Goal: Information Seeking & Learning: Check status

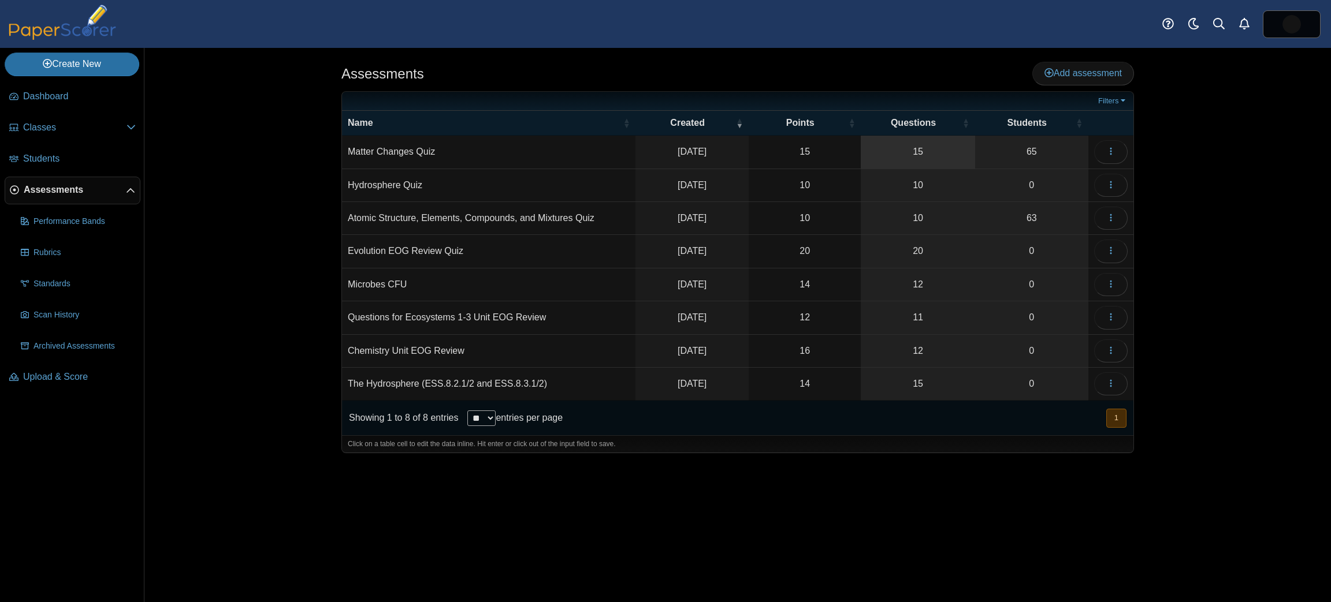
click at [878, 149] on link "15" at bounding box center [918, 152] width 114 height 32
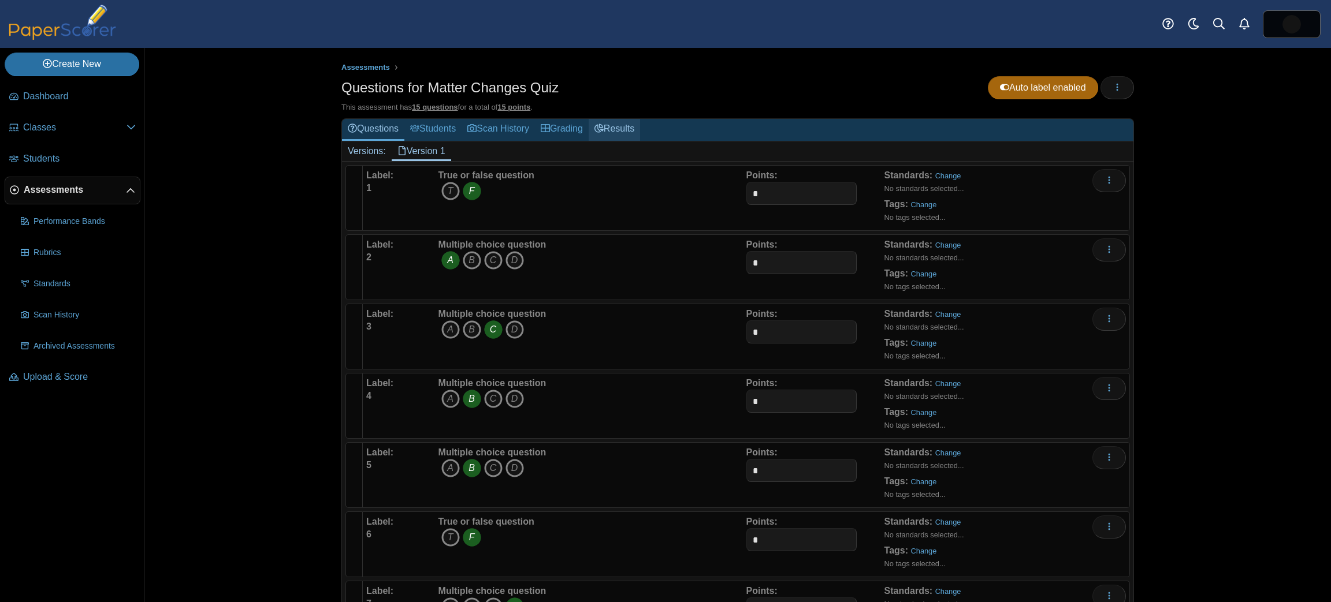
click at [616, 122] on link "Results" at bounding box center [614, 129] width 51 height 21
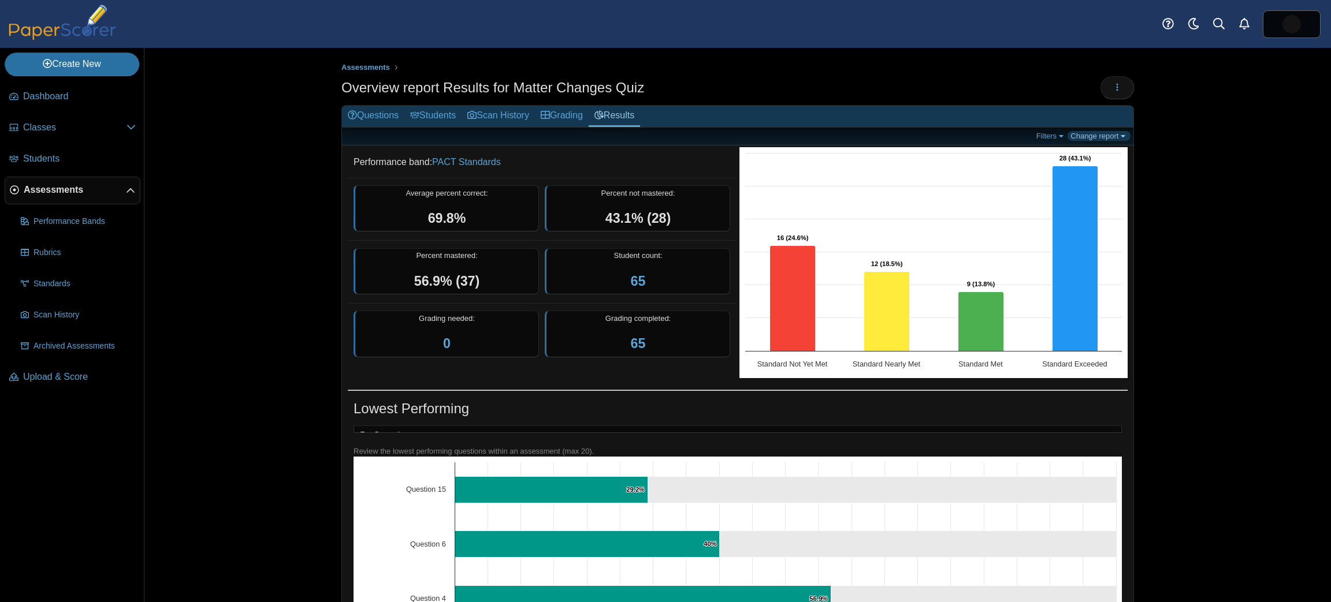
click at [1079, 140] on link "Change report" at bounding box center [1098, 136] width 63 height 10
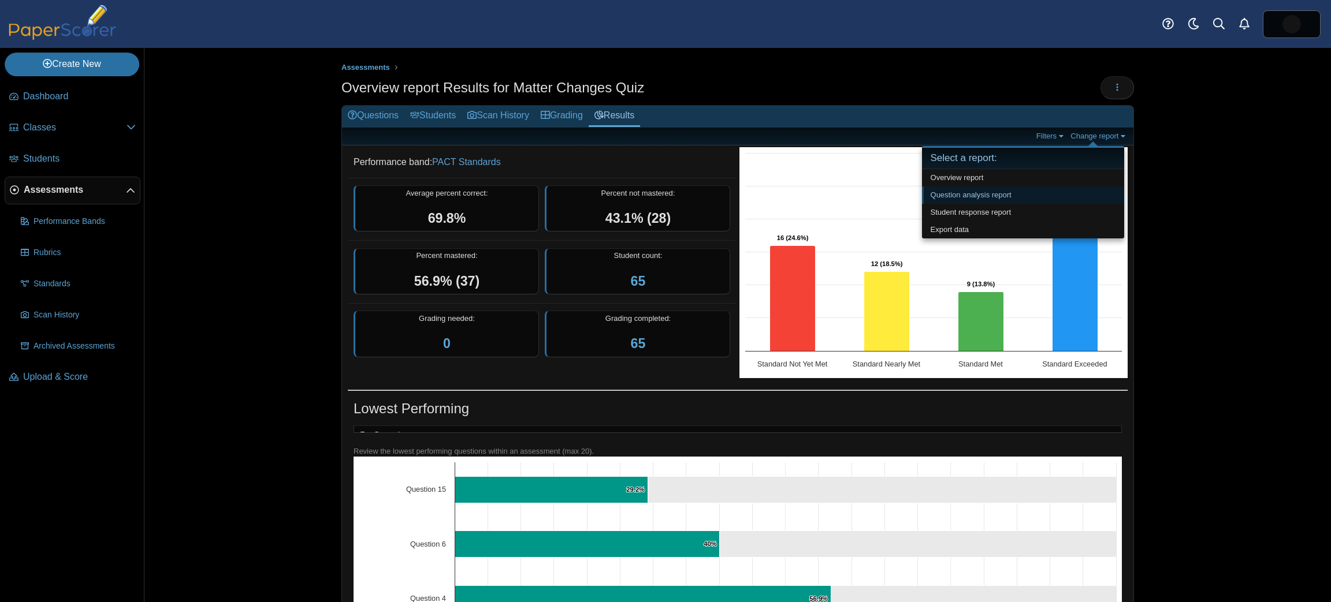
click at [989, 192] on link "Question analysis report" at bounding box center [1023, 195] width 202 height 17
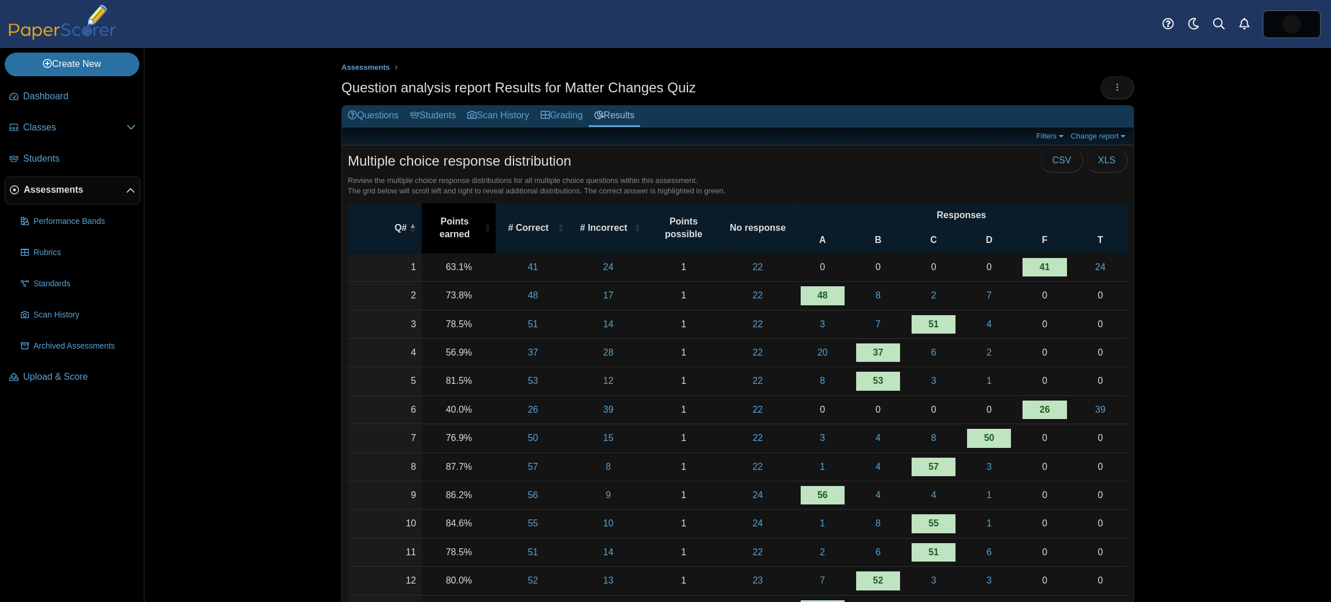
click at [472, 222] on span "Points earned" at bounding box center [454, 228] width 54 height 26
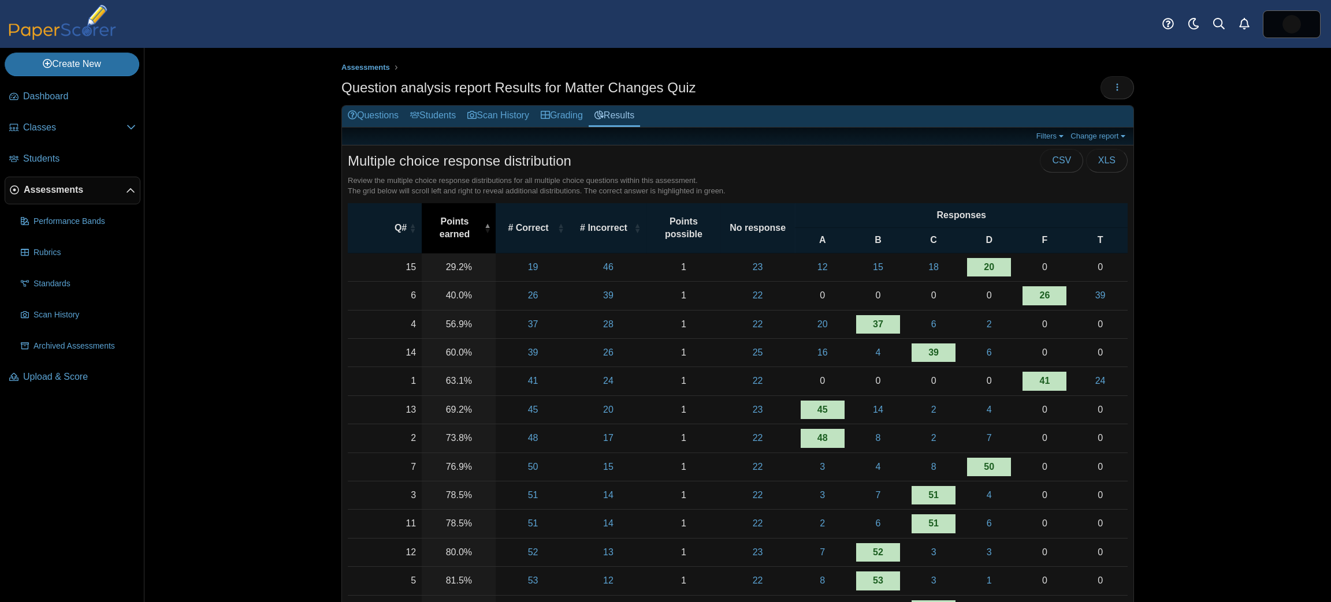
click at [472, 222] on span "Points earned" at bounding box center [454, 228] width 54 height 26
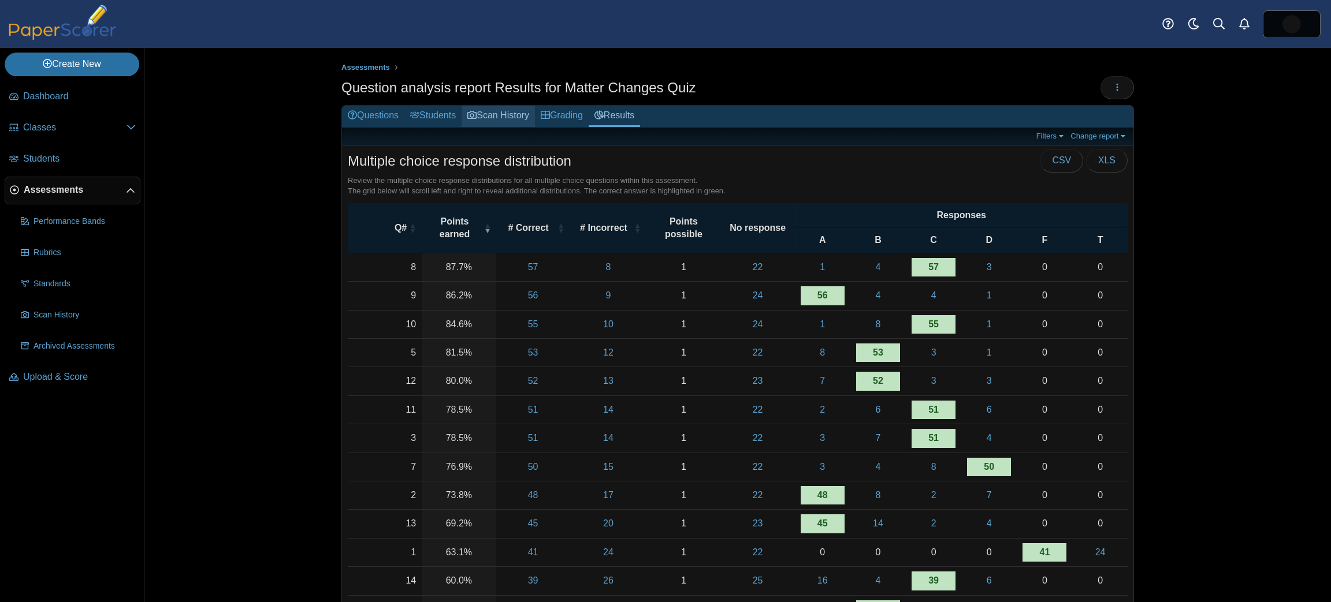
click at [461, 114] on link "Scan History" at bounding box center [497, 116] width 73 height 21
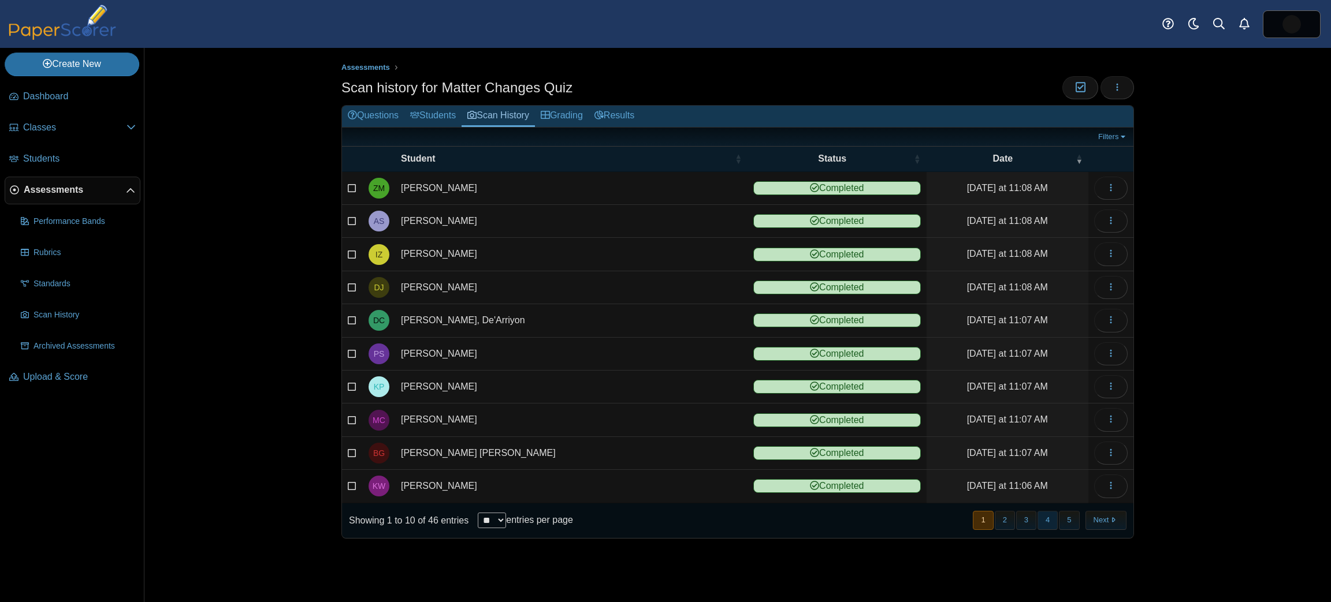
click at [1046, 504] on div "« Prev 1 2 3 4 5 Next »" at bounding box center [1048, 520] width 169 height 33
click at [1046, 511] on button "4" at bounding box center [1047, 520] width 20 height 19
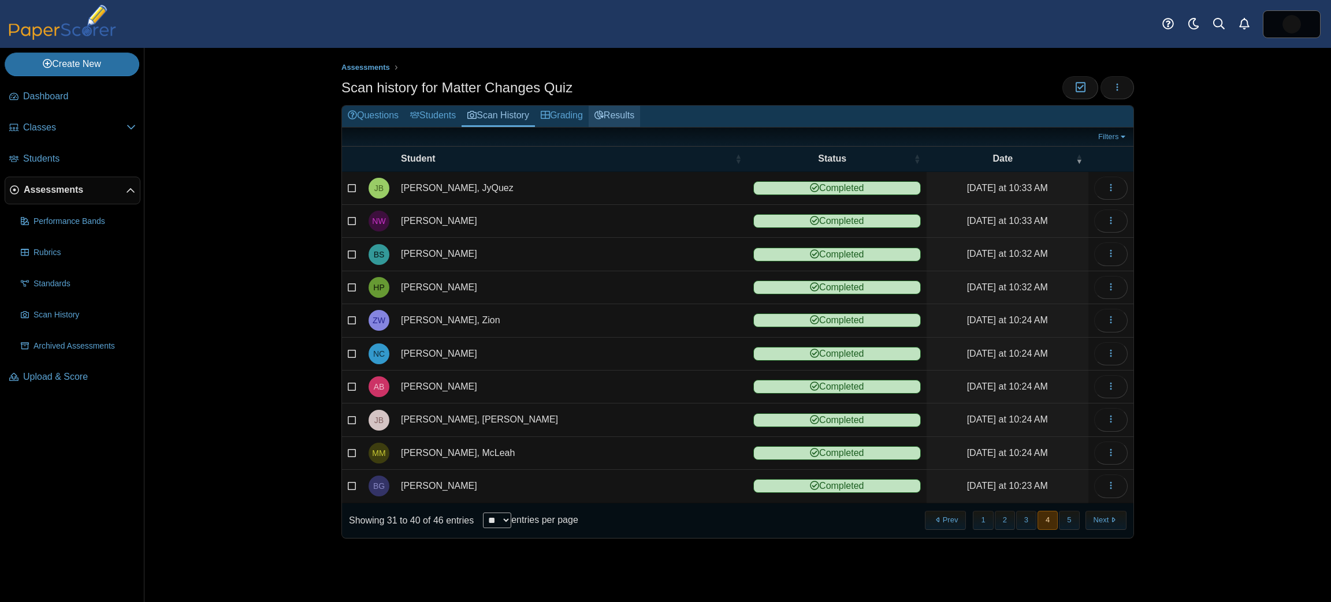
click at [618, 119] on link "Results" at bounding box center [614, 116] width 51 height 21
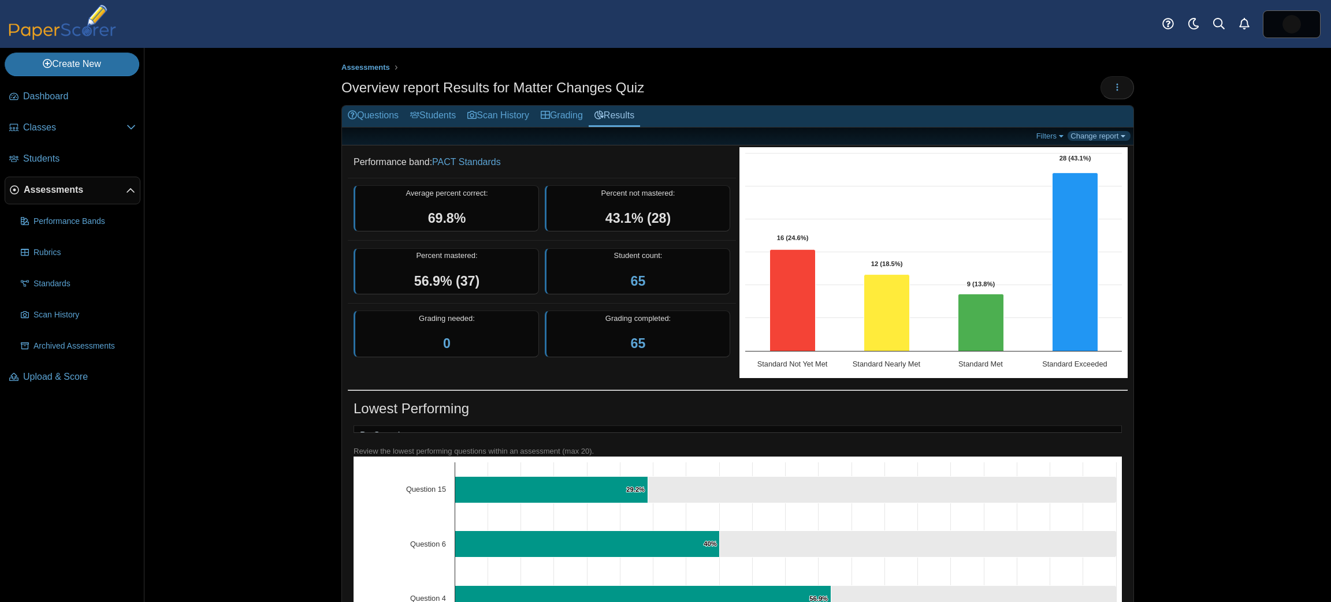
click at [1099, 132] on link "Change report" at bounding box center [1098, 136] width 63 height 10
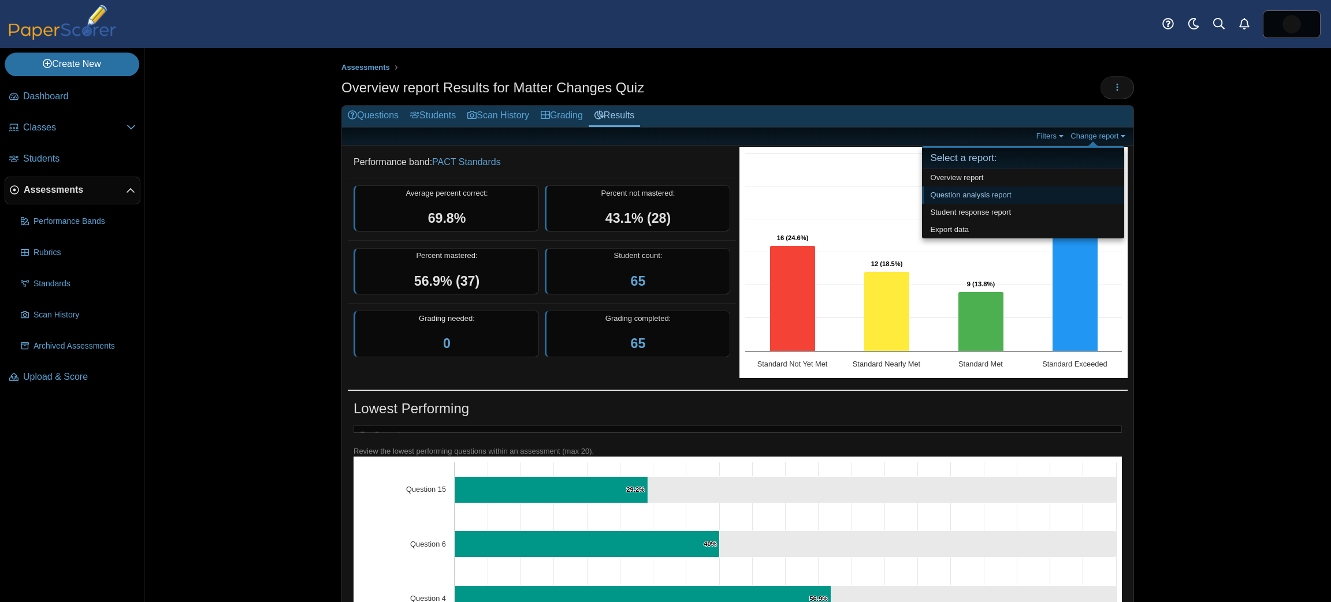
click at [1051, 197] on link "Question analysis report" at bounding box center [1023, 195] width 202 height 17
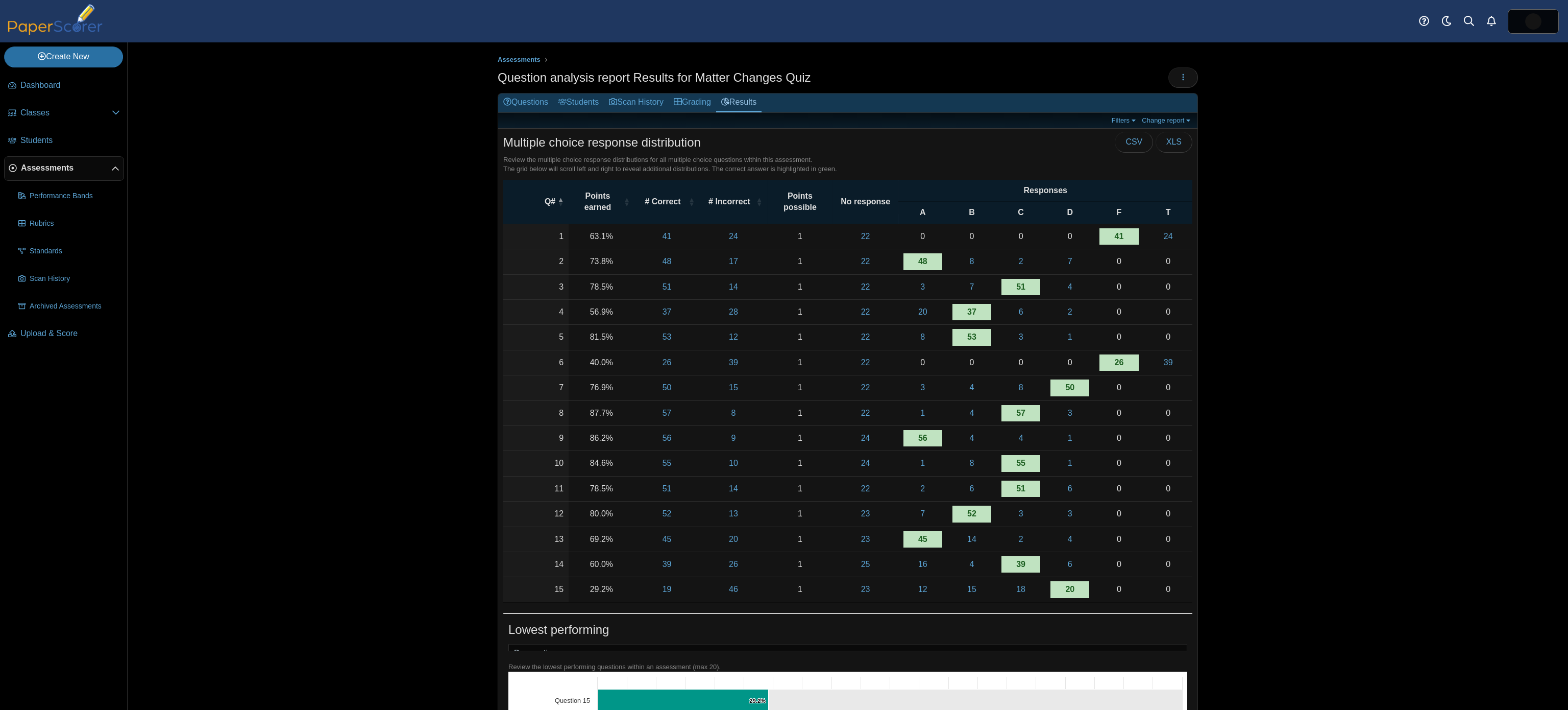
drag, startPoint x: 1100, startPoint y: 11, endPoint x: 406, endPoint y: 330, distance: 763.8
click at [406, 330] on div "Assessments Question analysis report Results for Matter Changes Quiz Loading…" at bounding box center [848, 376] width 1441 height 668
click at [624, 199] on span "\a Points earned\a : Activate to sort" at bounding box center [627, 202] width 5 height 11
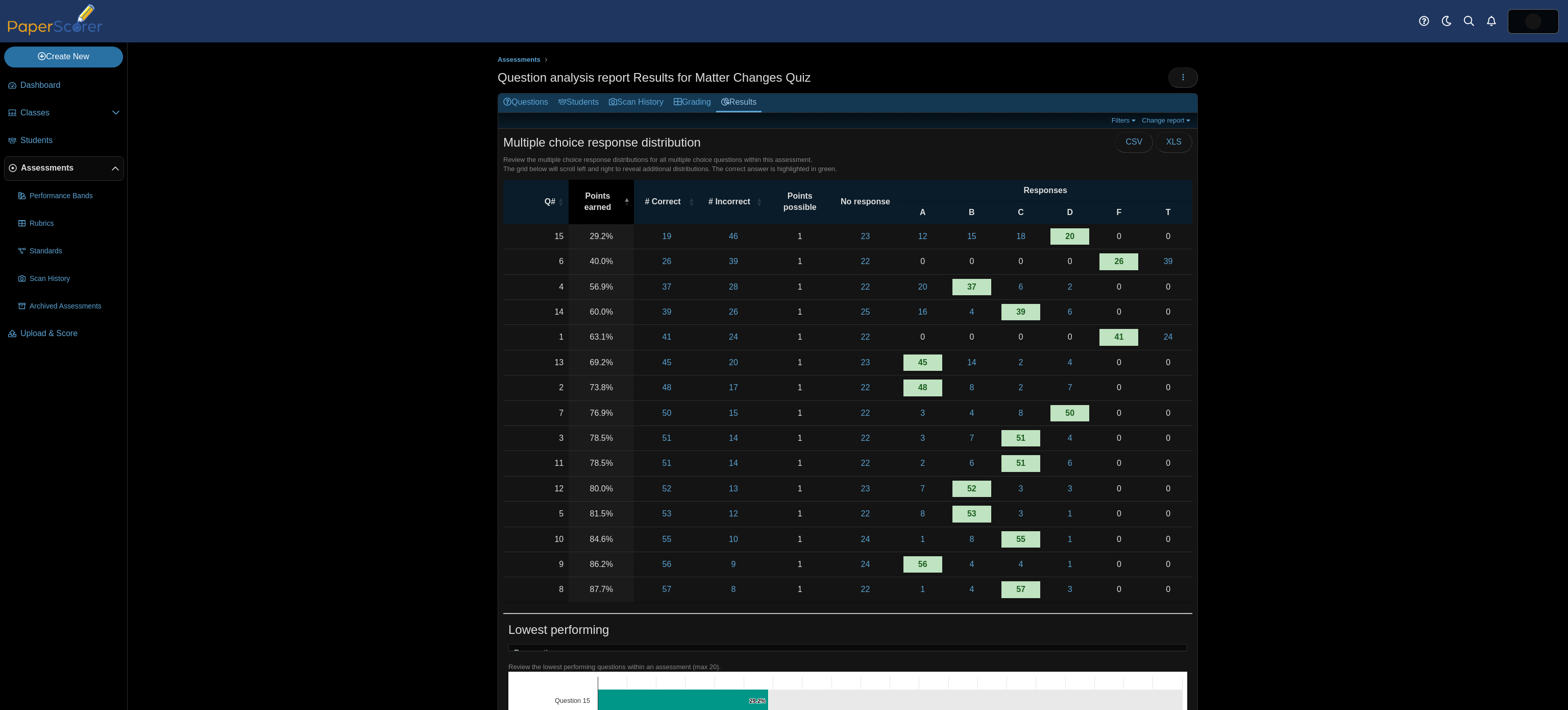
click at [624, 199] on span "\a Points earned\a : Activate to invert sorting" at bounding box center [627, 202] width 5 height 11
